Goal: Information Seeking & Learning: Learn about a topic

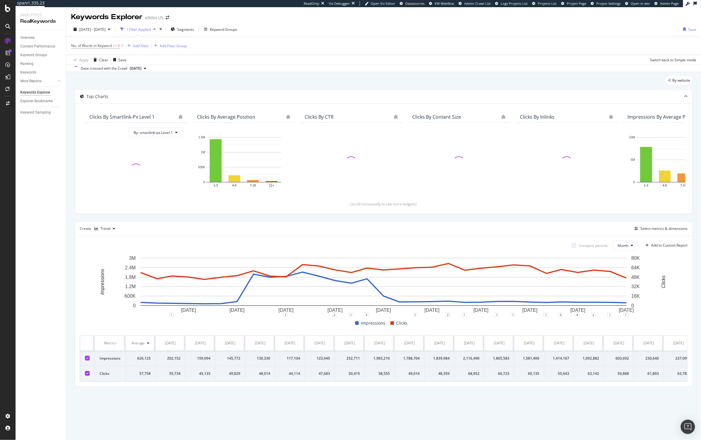
click at [303, 82] on div "By website" at bounding box center [384, 82] width 618 height 13
